Goal: Task Accomplishment & Management: Complete application form

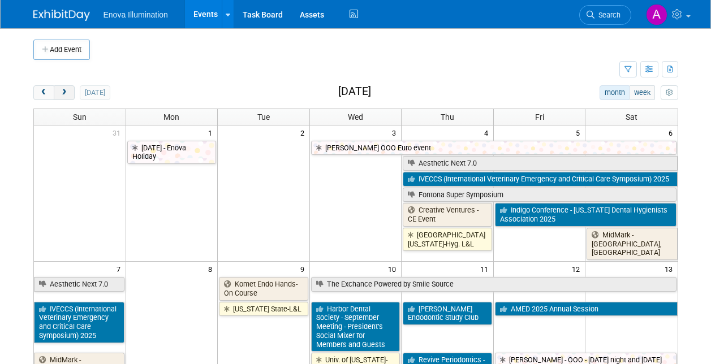
click at [68, 91] on span "next" at bounding box center [64, 92] width 8 height 7
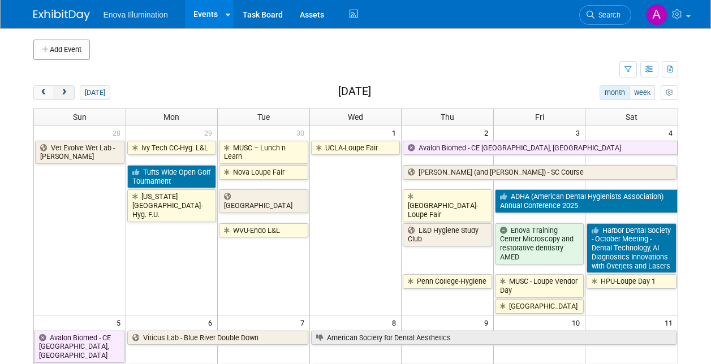
click at [67, 92] on span "next" at bounding box center [64, 92] width 8 height 7
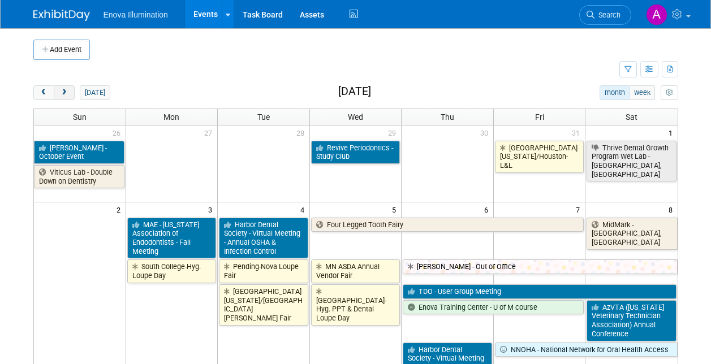
click at [67, 92] on span "next" at bounding box center [64, 92] width 8 height 7
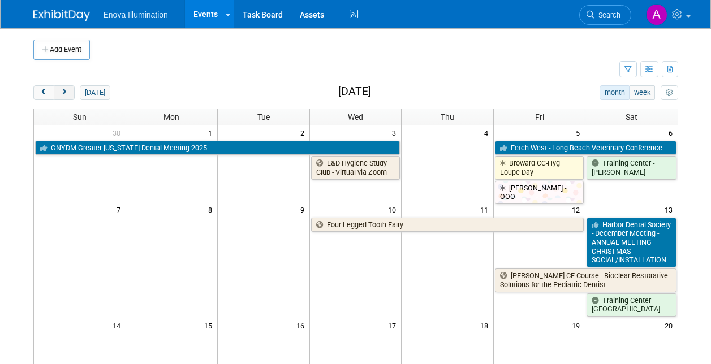
click at [67, 92] on span "next" at bounding box center [64, 92] width 8 height 7
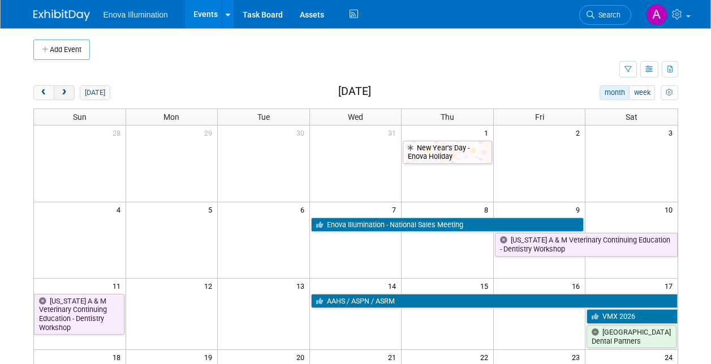
click at [67, 92] on span "next" at bounding box center [64, 92] width 8 height 7
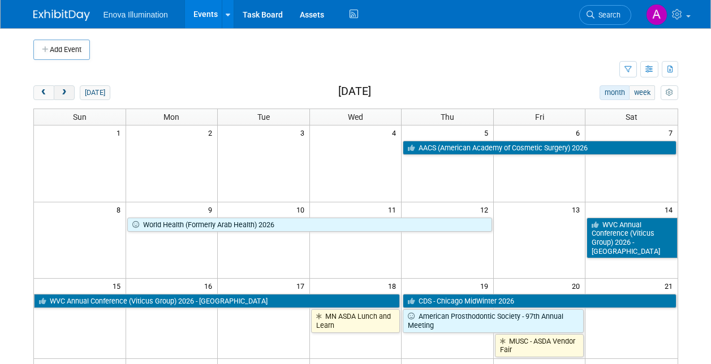
click at [67, 92] on span "next" at bounding box center [64, 92] width 8 height 7
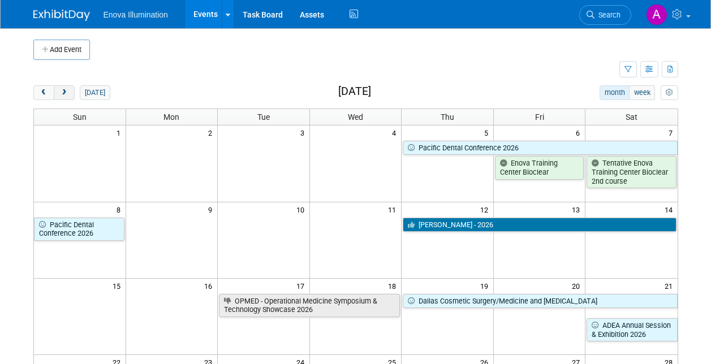
click at [67, 92] on span "next" at bounding box center [64, 92] width 8 height 7
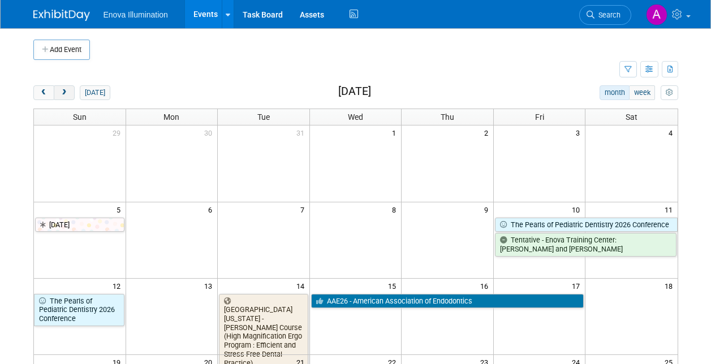
click at [67, 92] on span "next" at bounding box center [64, 92] width 8 height 7
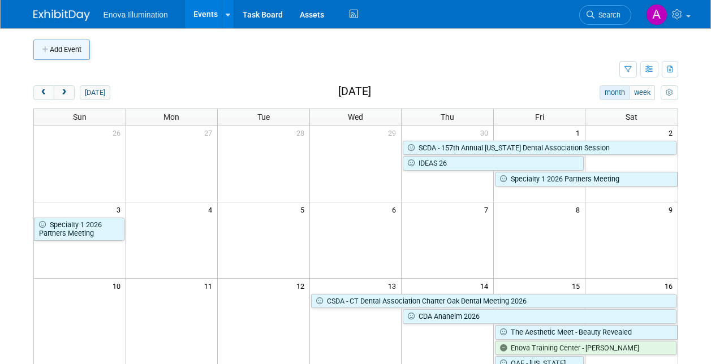
click at [58, 44] on button "Add Event" at bounding box center [61, 50] width 57 height 20
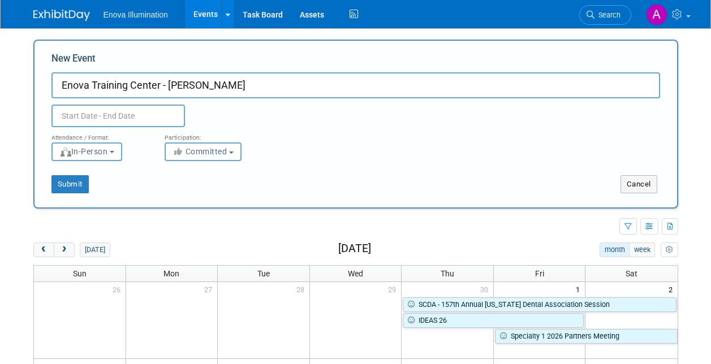
type input "Enova Training Center - [PERSON_NAME]"
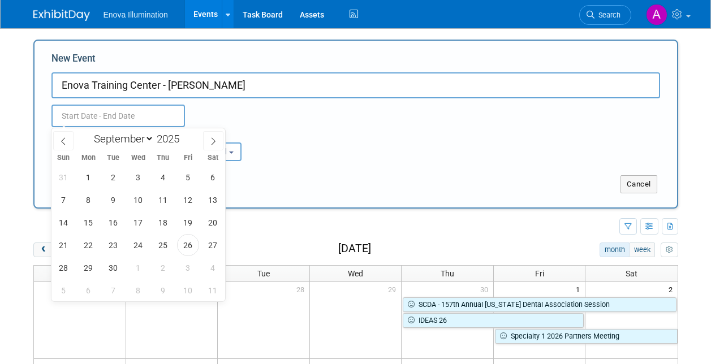
click at [104, 114] on input "text" at bounding box center [118, 116] width 134 height 23
click at [144, 138] on select "January February March April May June July August September October November De…" at bounding box center [121, 139] width 65 height 14
select select "4"
click at [89, 132] on select "January February March April May June July August September October November De…" at bounding box center [121, 139] width 65 height 14
click at [183, 137] on span at bounding box center [184, 135] width 8 height 7
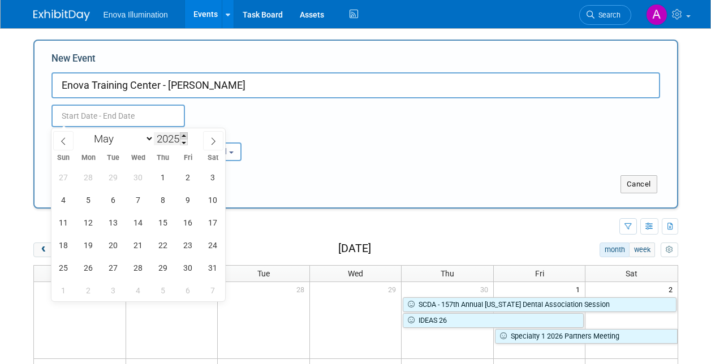
type input "2026"
click at [213, 178] on span "2" at bounding box center [213, 177] width 22 height 22
type input "May 2, 2026 to May 2, 2026"
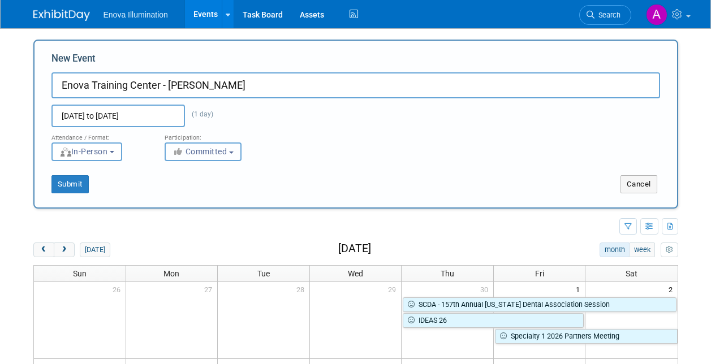
click at [207, 154] on span "Committed" at bounding box center [200, 151] width 55 height 9
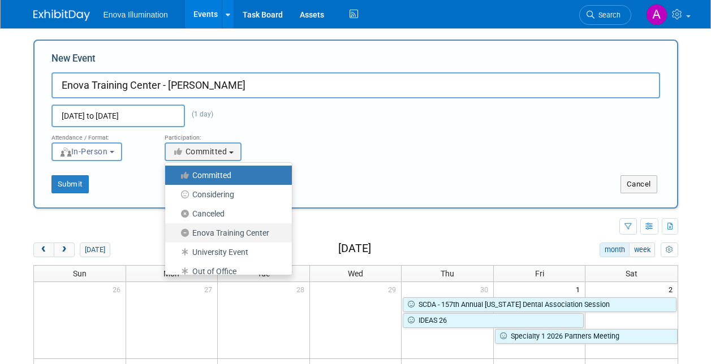
click at [211, 234] on label "Enova Training Center" at bounding box center [226, 233] width 110 height 15
click at [175, 234] on input "Enova Training Center" at bounding box center [171, 233] width 7 height 7
select select "102"
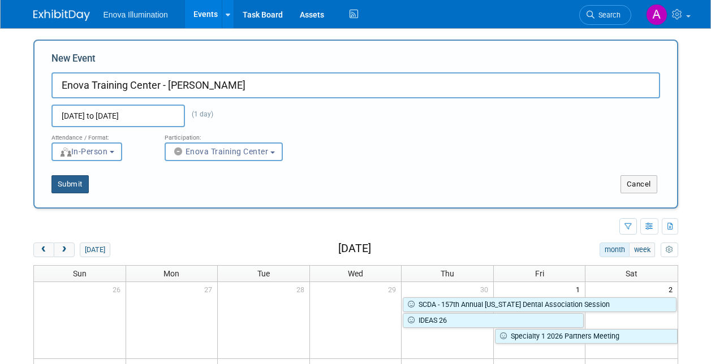
click at [72, 187] on button "Submit" at bounding box center [69, 184] width 37 height 18
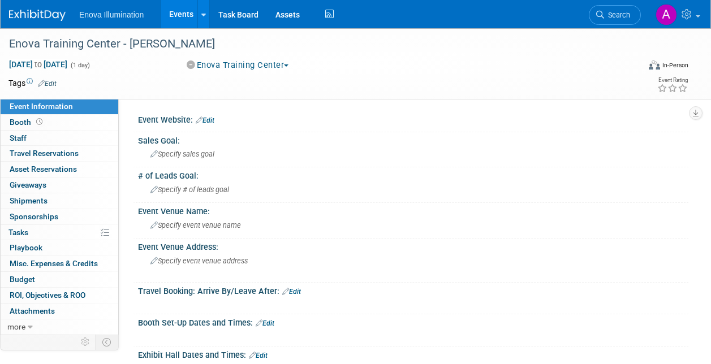
click at [33, 11] on img at bounding box center [37, 15] width 57 height 11
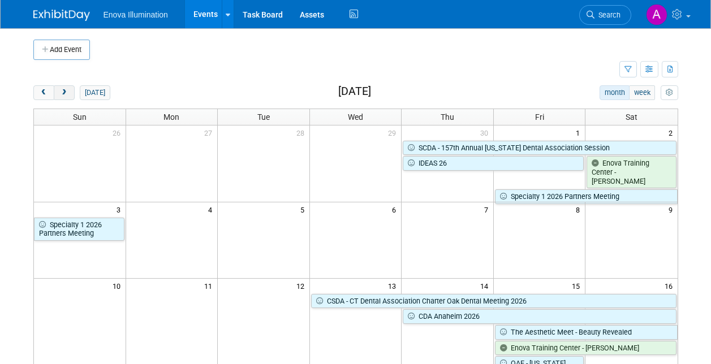
click at [67, 94] on span "next" at bounding box center [64, 92] width 8 height 7
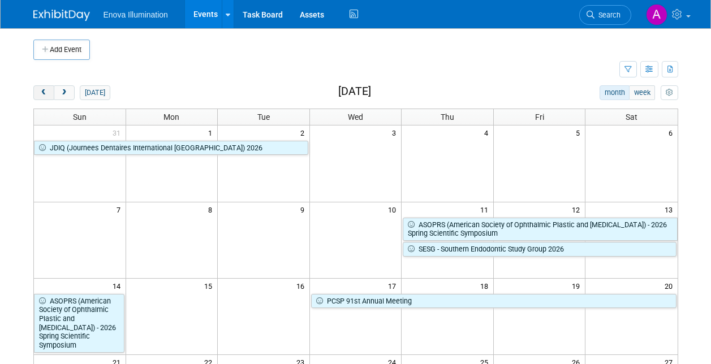
click at [45, 90] on span "prev" at bounding box center [44, 92] width 8 height 7
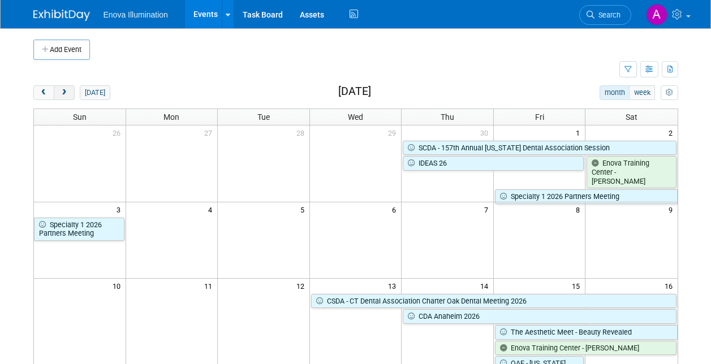
click at [70, 90] on button "next" at bounding box center [64, 92] width 21 height 15
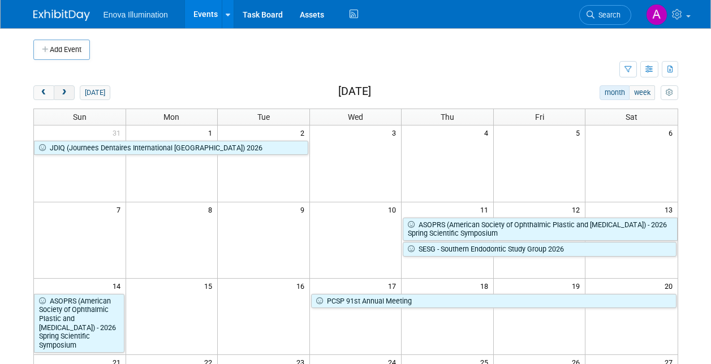
click at [67, 94] on span "next" at bounding box center [64, 92] width 8 height 7
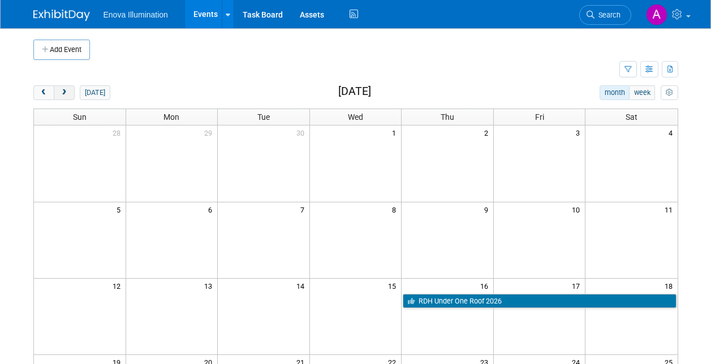
click at [67, 94] on span "next" at bounding box center [64, 92] width 8 height 7
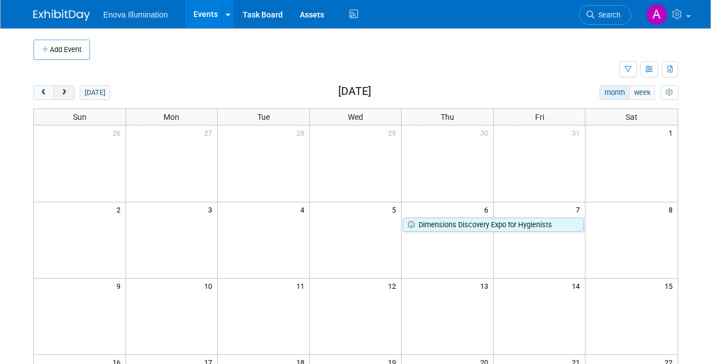
click at [67, 94] on span "next" at bounding box center [64, 92] width 8 height 7
